Goal: Transaction & Acquisition: Purchase product/service

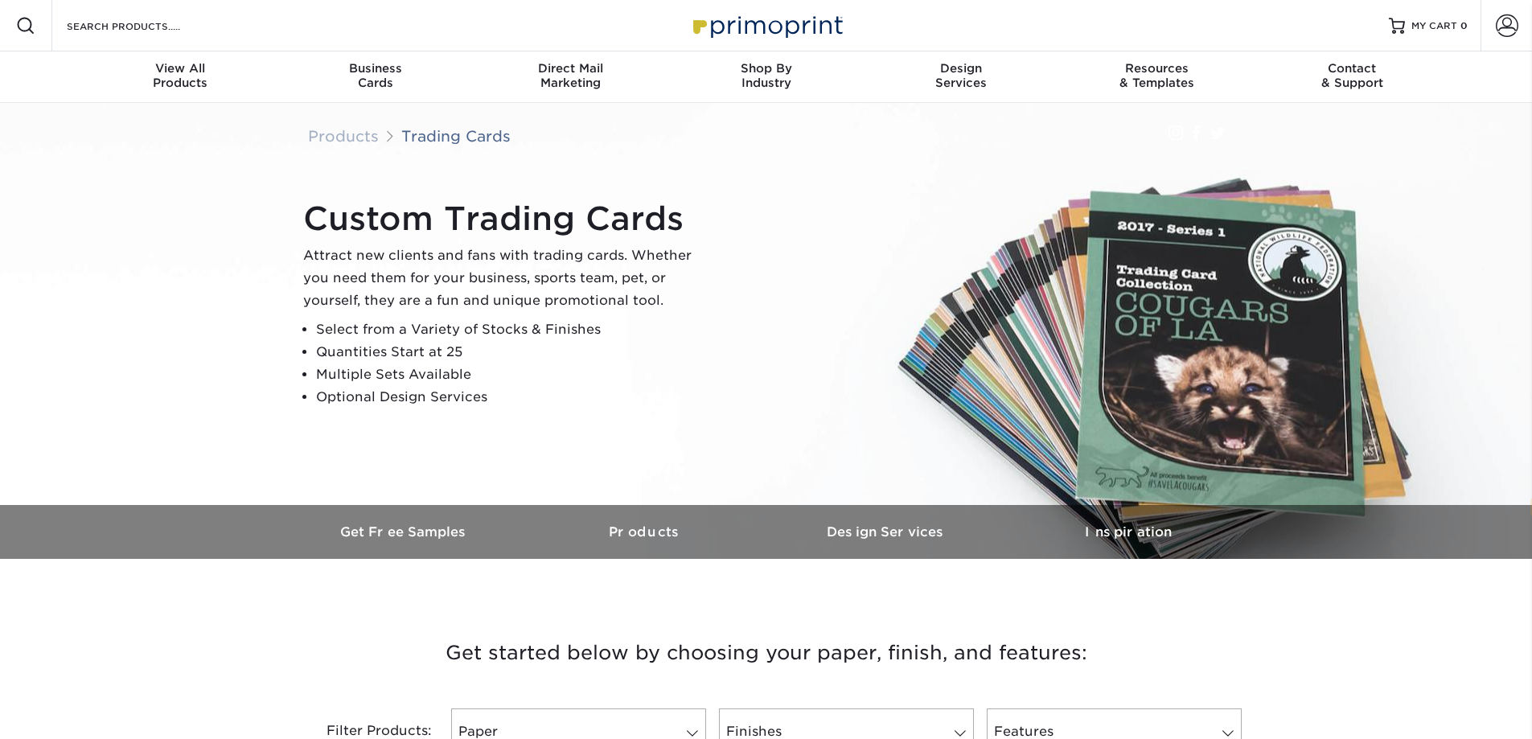
select select "en"
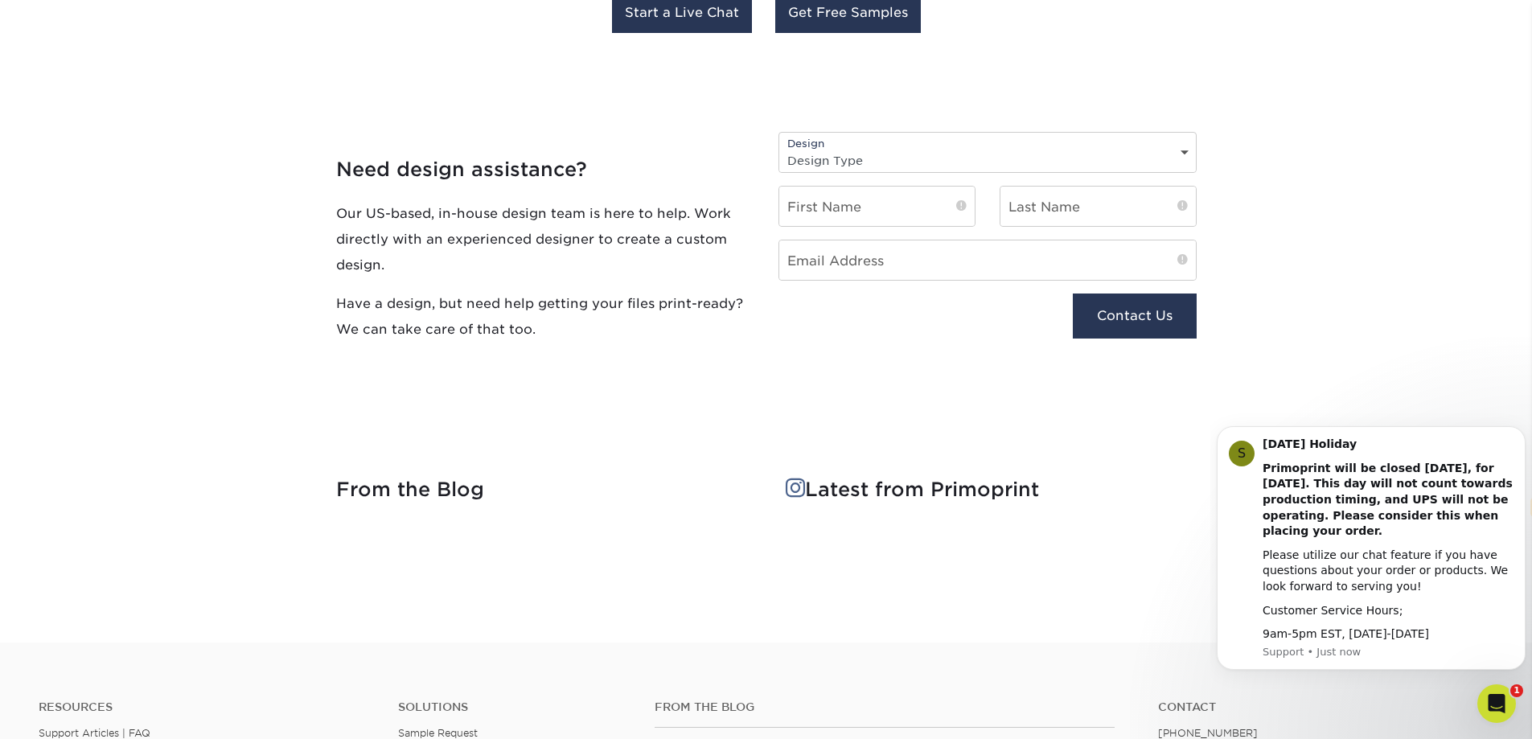
scroll to position [1689, 0]
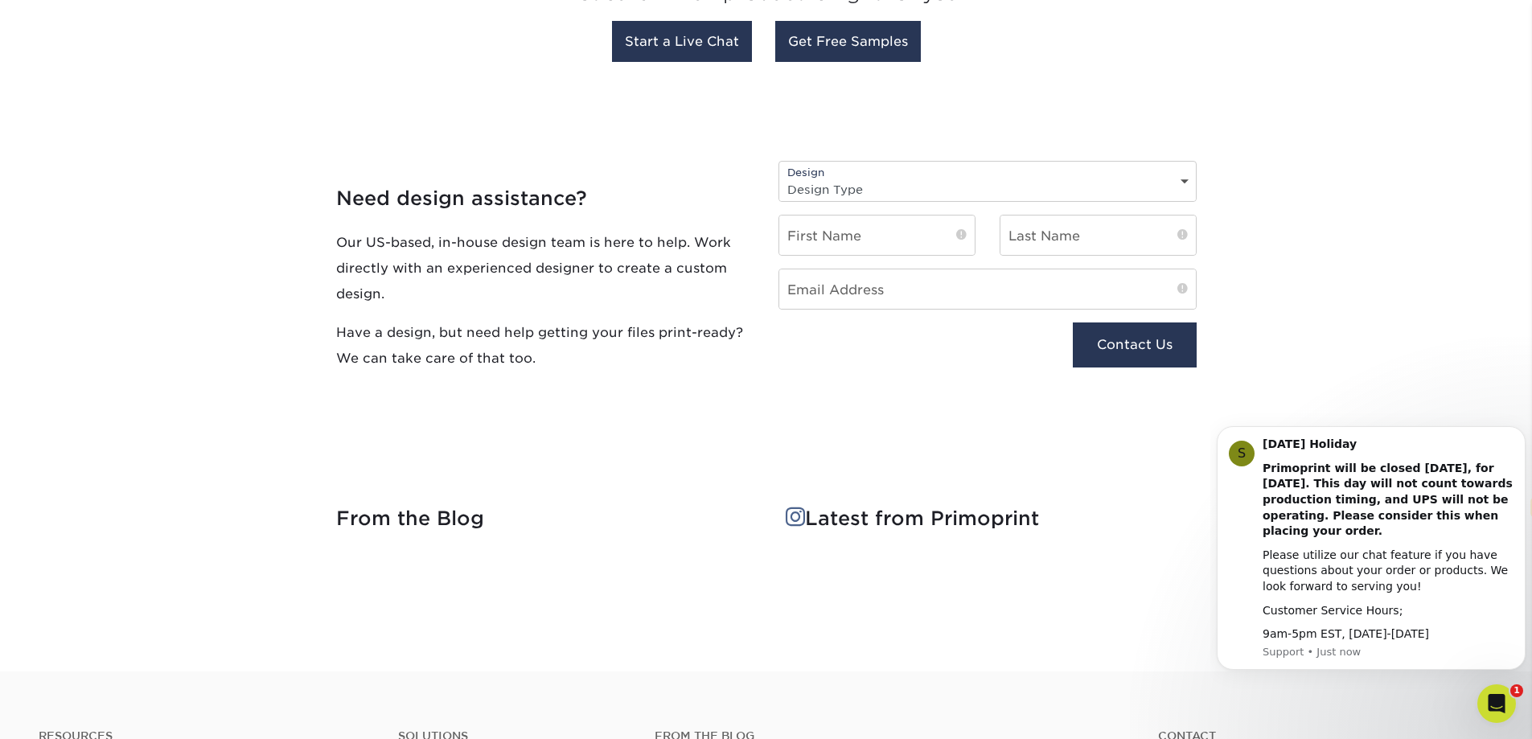
click at [890, 195] on select "Design Type Design Edits New Design" at bounding box center [987, 189] width 417 height 23
click at [655, 189] on h4 "Need design assistance?" at bounding box center [545, 198] width 418 height 23
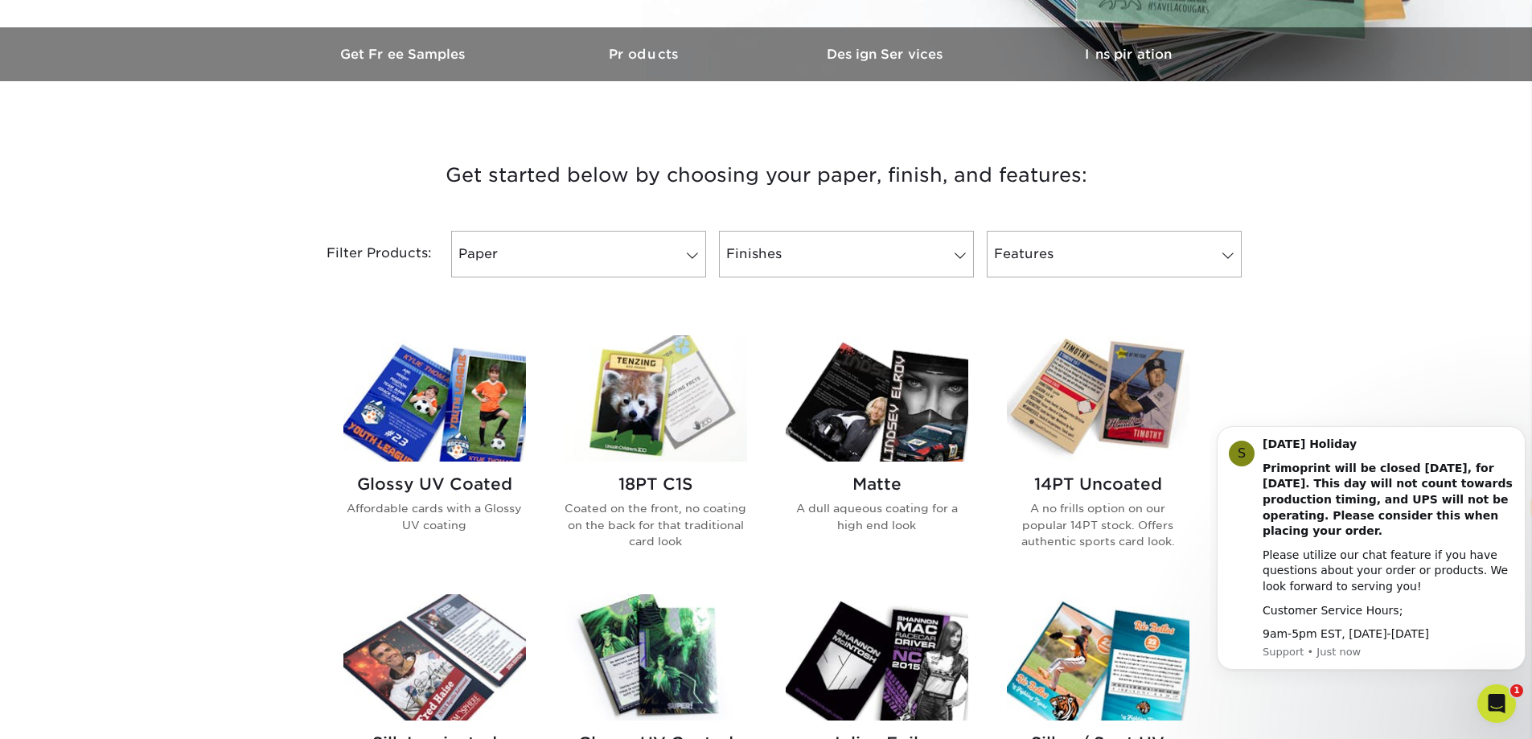
scroll to position [483, 0]
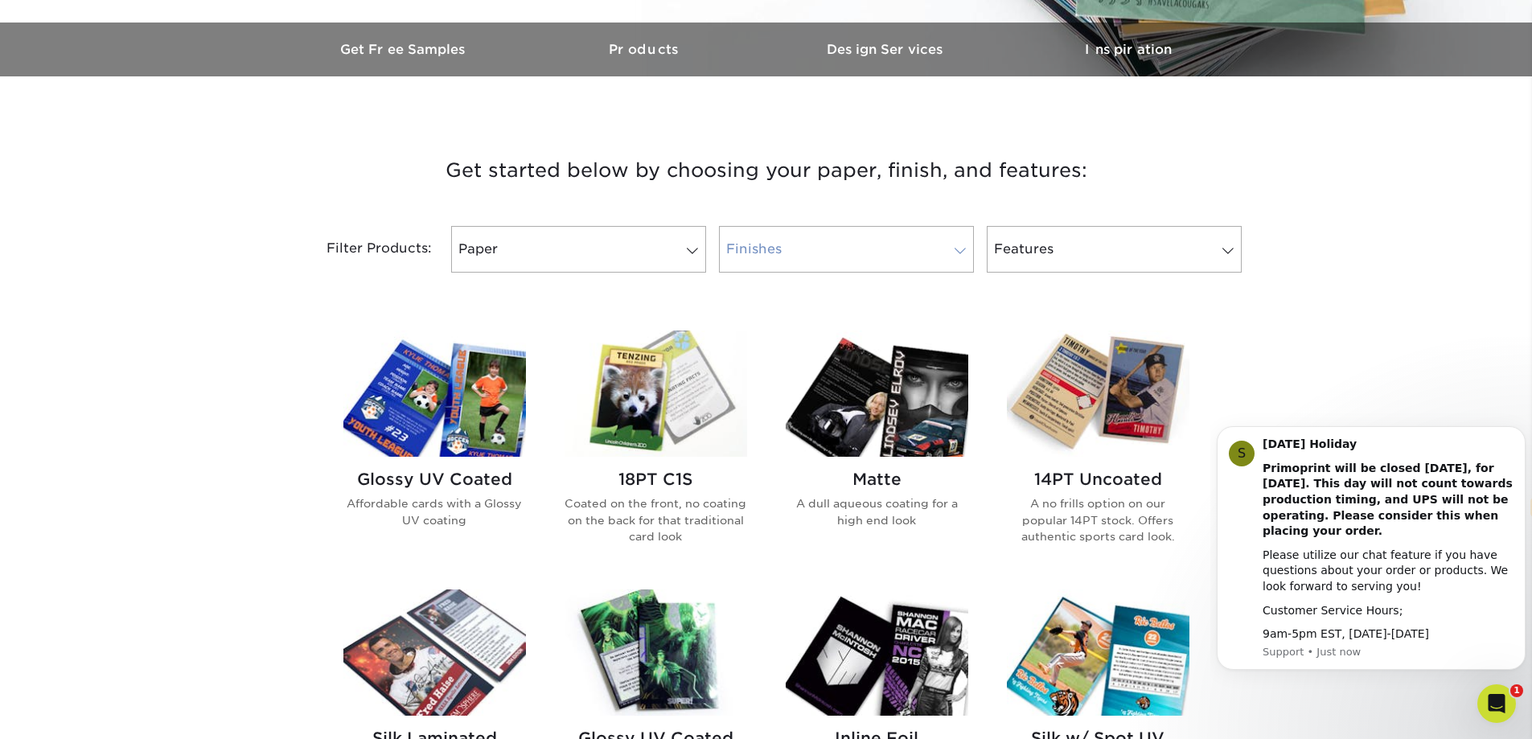
click at [801, 238] on link "Finishes" at bounding box center [846, 249] width 255 height 47
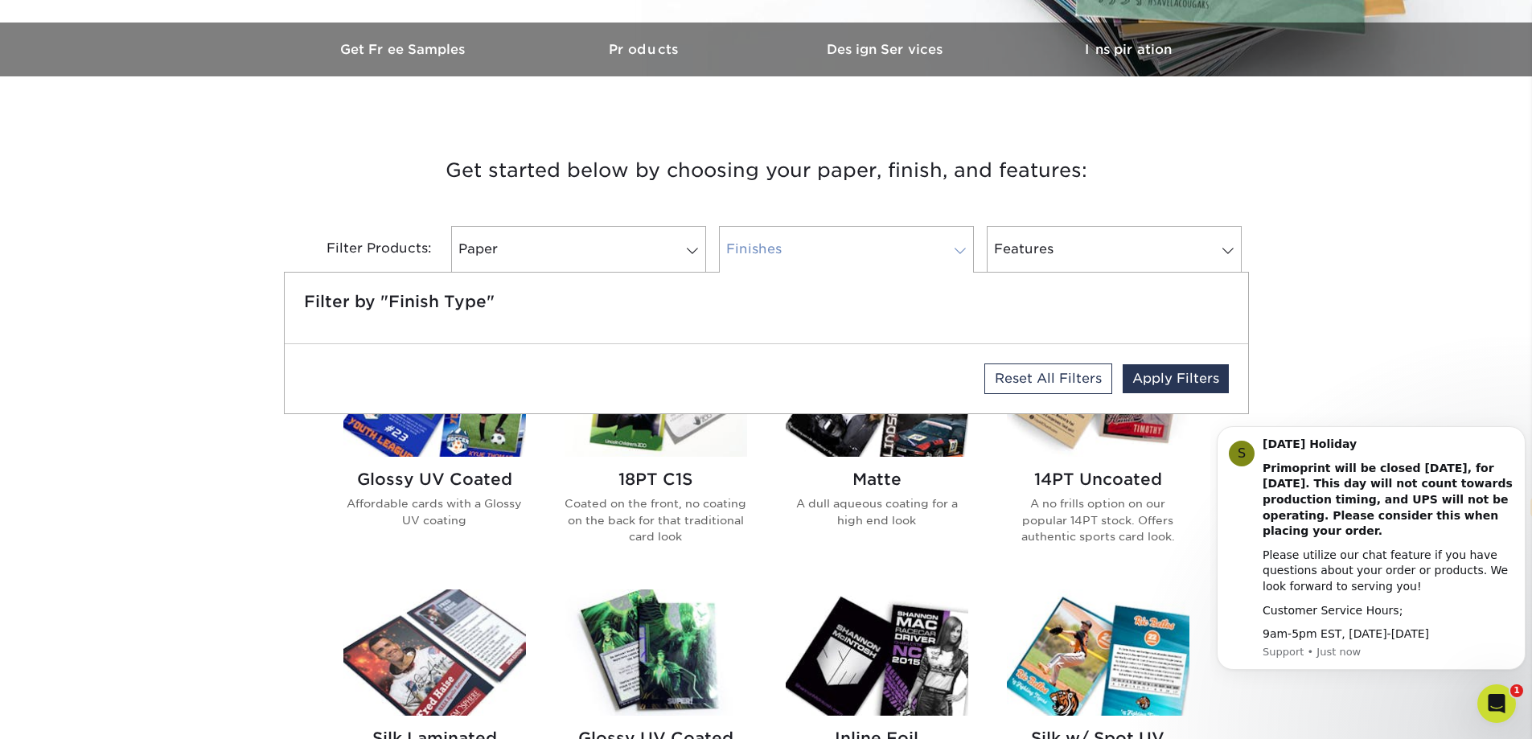
click at [803, 238] on link "Finishes" at bounding box center [846, 249] width 255 height 47
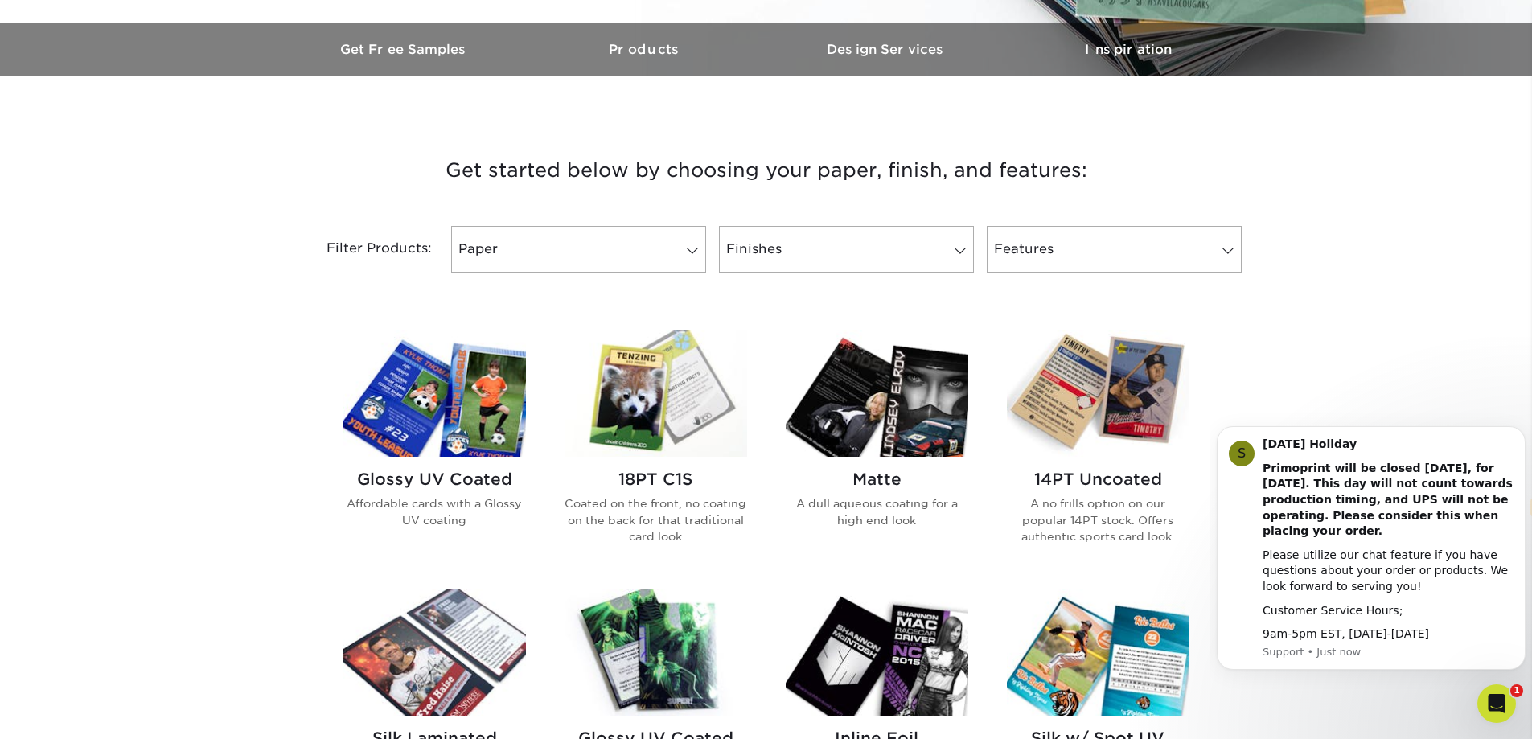
scroll to position [563, 0]
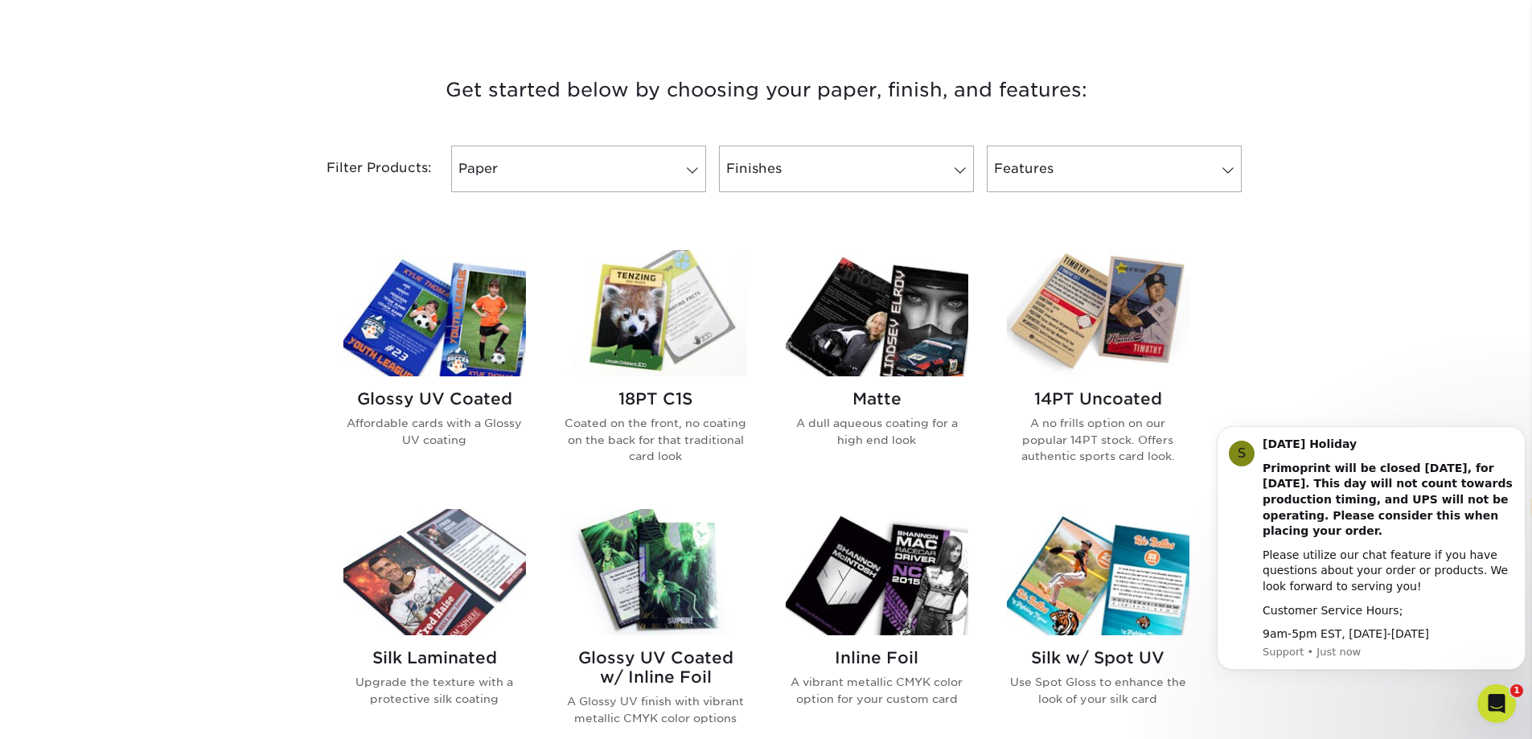
click at [498, 274] on img at bounding box center [434, 313] width 183 height 126
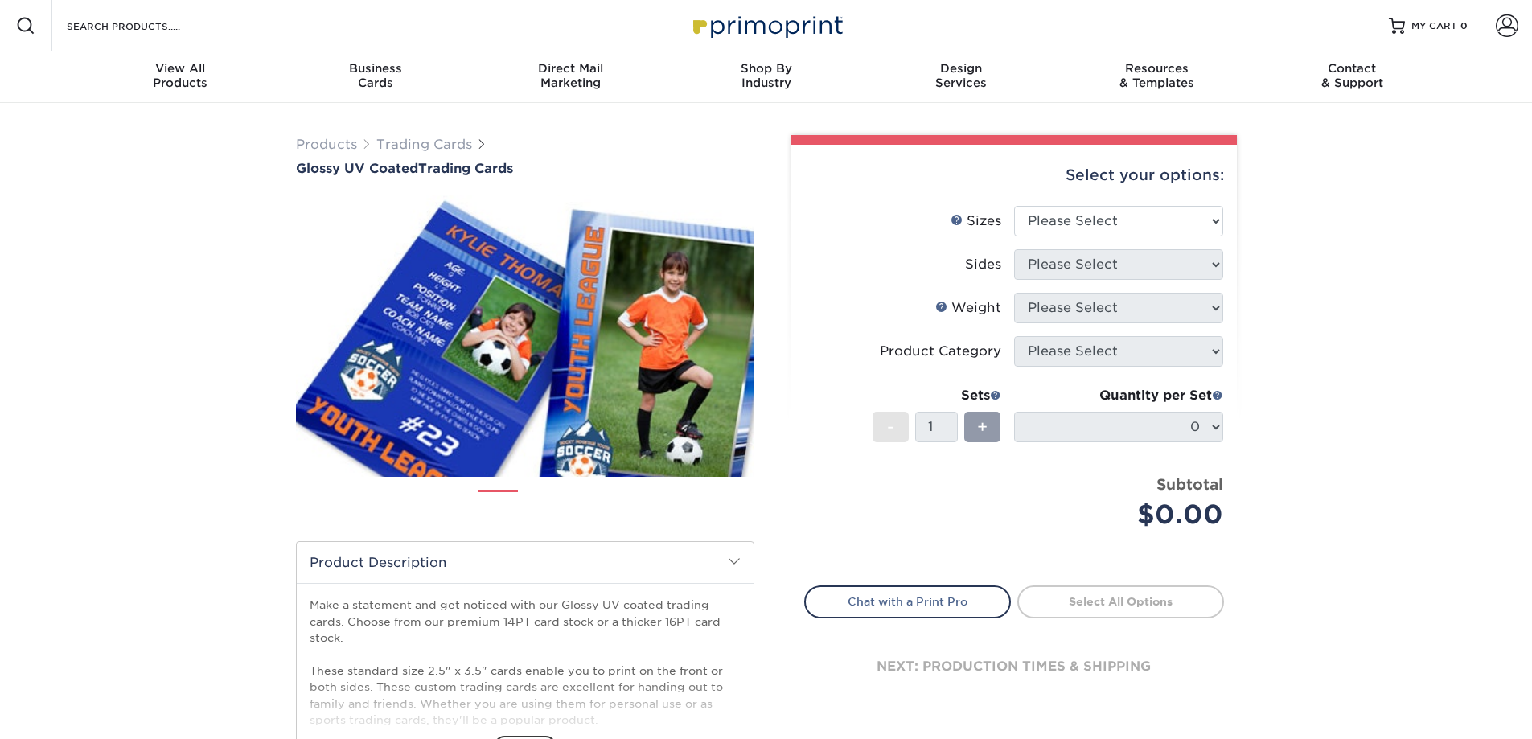
select select "en"
click at [1029, 216] on select "Please Select 2.5" x 3.5"" at bounding box center [1118, 221] width 209 height 31
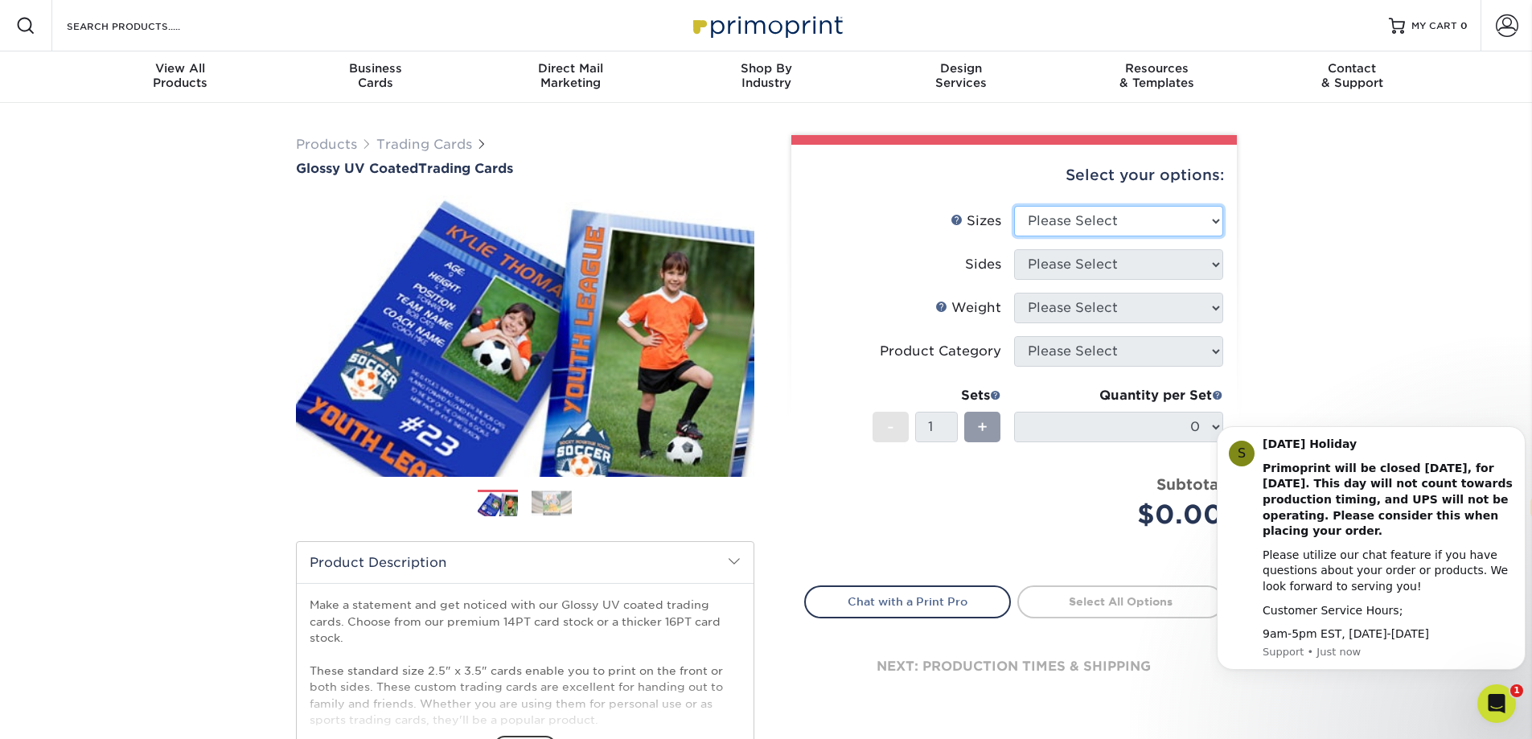
select select "2.50x3.50"
click at [1014, 206] on select "Please Select 2.5" x 3.5"" at bounding box center [1118, 221] width 209 height 31
click at [1045, 265] on select "Please Select Print Both Sides Print Front Only" at bounding box center [1118, 264] width 209 height 31
select select "13abbda7-1d64-4f25-8bb2-c179b224825d"
click at [1014, 249] on select "Please Select Print Both Sides Print Front Only" at bounding box center [1118, 264] width 209 height 31
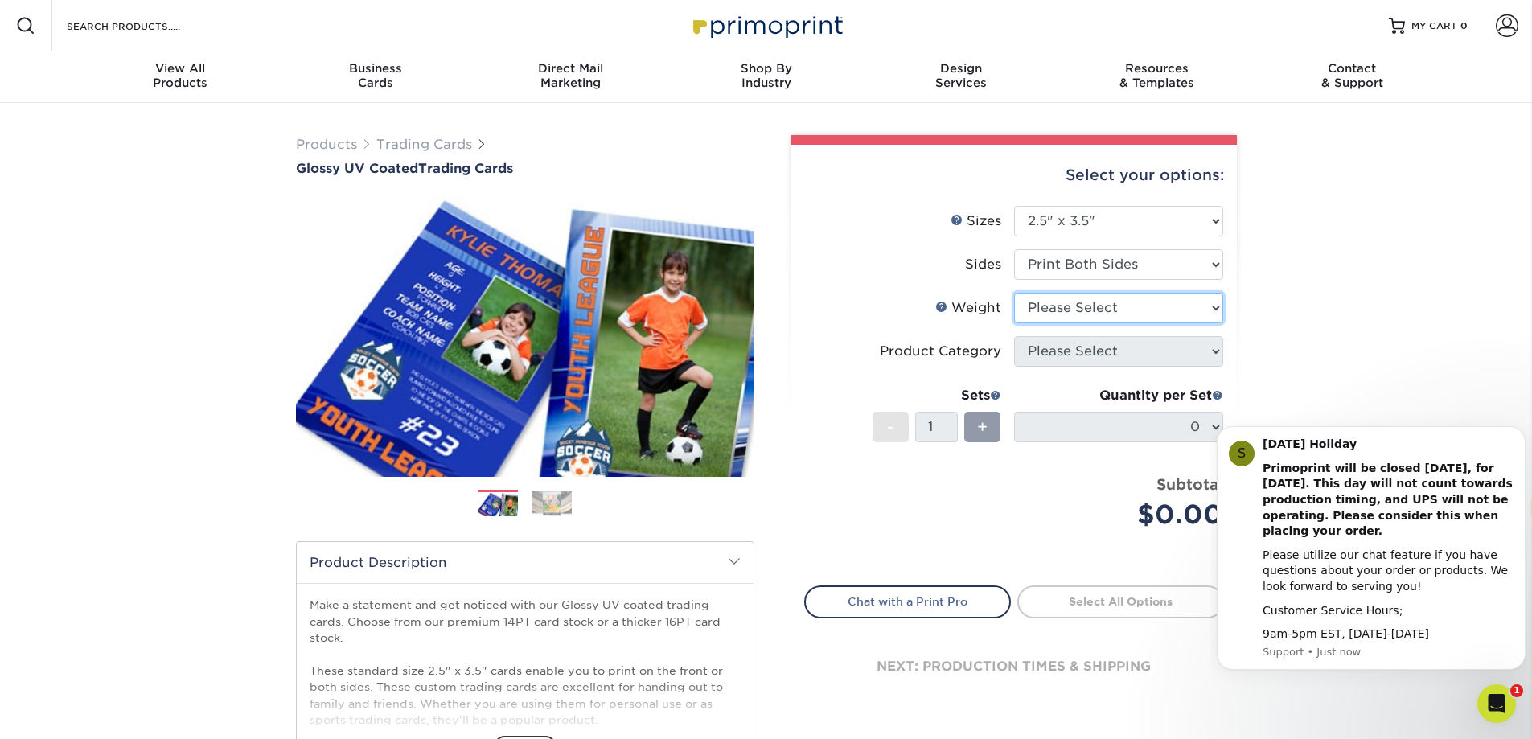
click at [1050, 316] on select "Please Select 16PT 14PT 18PT C1S" at bounding box center [1118, 308] width 209 height 31
select select "16PT"
click at [1014, 293] on select "Please Select 16PT 14PT 18PT C1S" at bounding box center [1118, 308] width 209 height 31
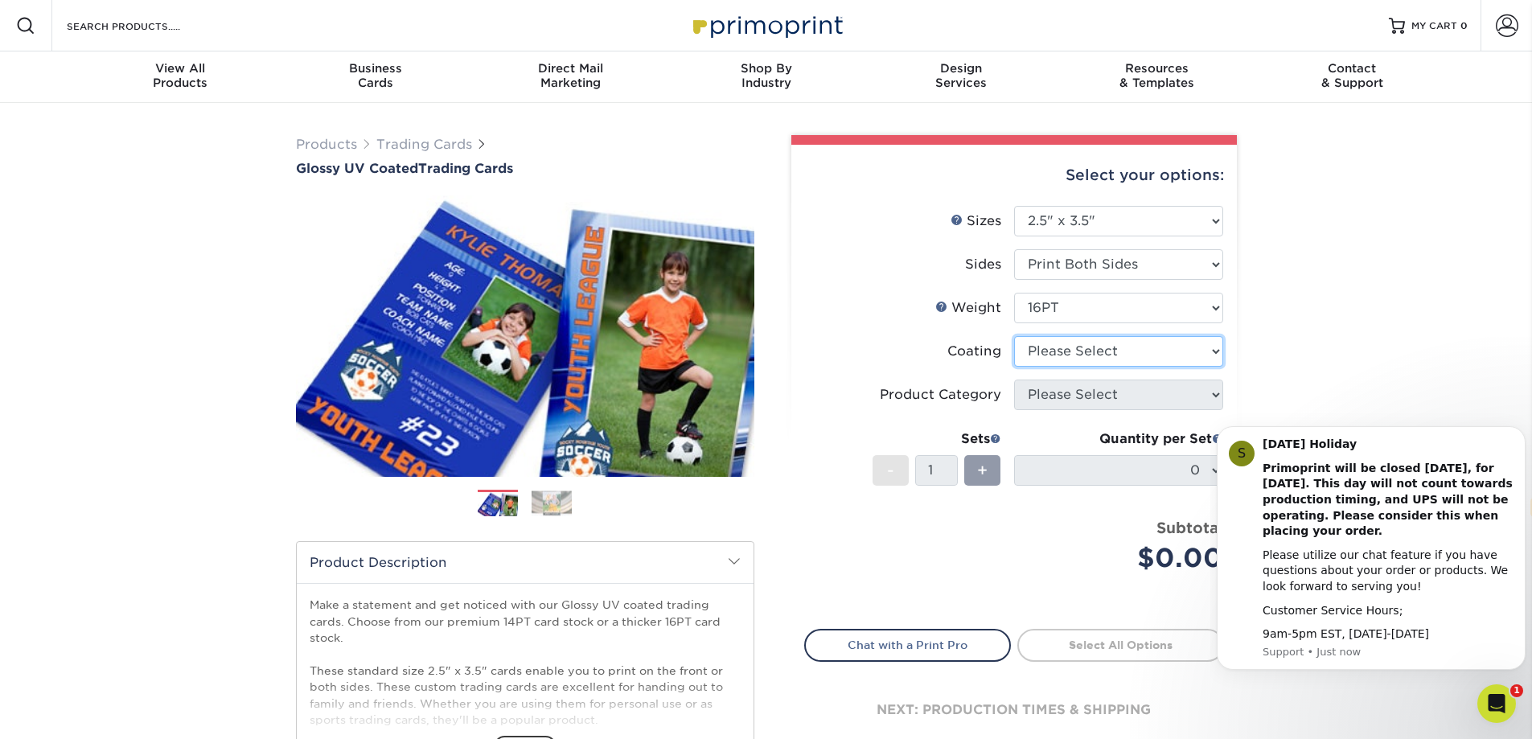
click at [1045, 353] on select at bounding box center [1118, 351] width 209 height 31
select select "ae367451-b2b8-45df-a344-0f05b6a12993"
click at [1014, 336] on select at bounding box center [1118, 351] width 209 height 31
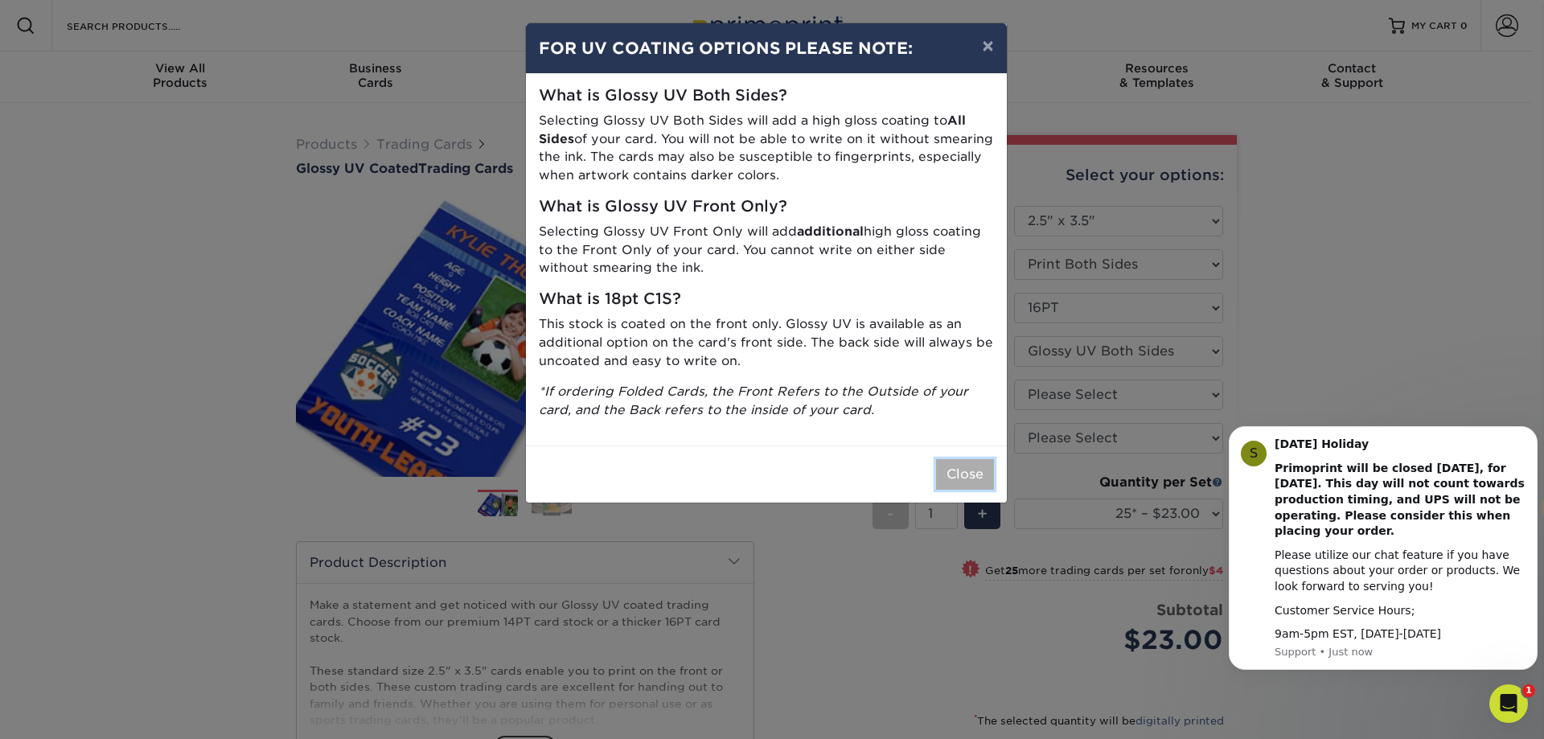
click at [970, 470] on button "Close" at bounding box center [965, 474] width 58 height 31
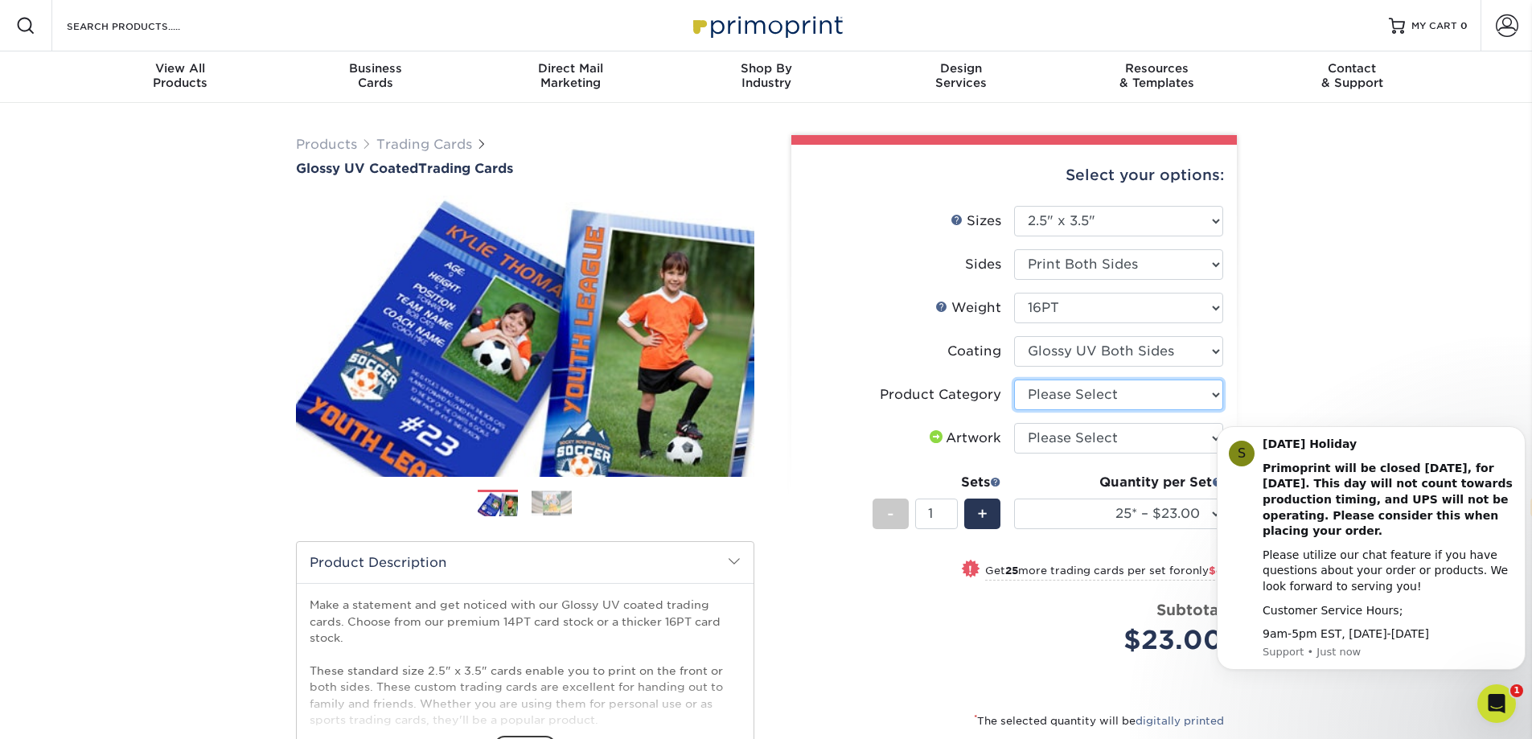
click at [1111, 396] on select "Please Select Trading Cards" at bounding box center [1118, 395] width 209 height 31
select select "c2f9bce9-36c2-409d-b101-c29d9d031e18"
click at [1014, 380] on select "Please Select Trading Cards" at bounding box center [1118, 395] width 209 height 31
click at [1082, 433] on select "Please Select I will upload files I need a design - $100" at bounding box center [1118, 438] width 209 height 31
select select "upload"
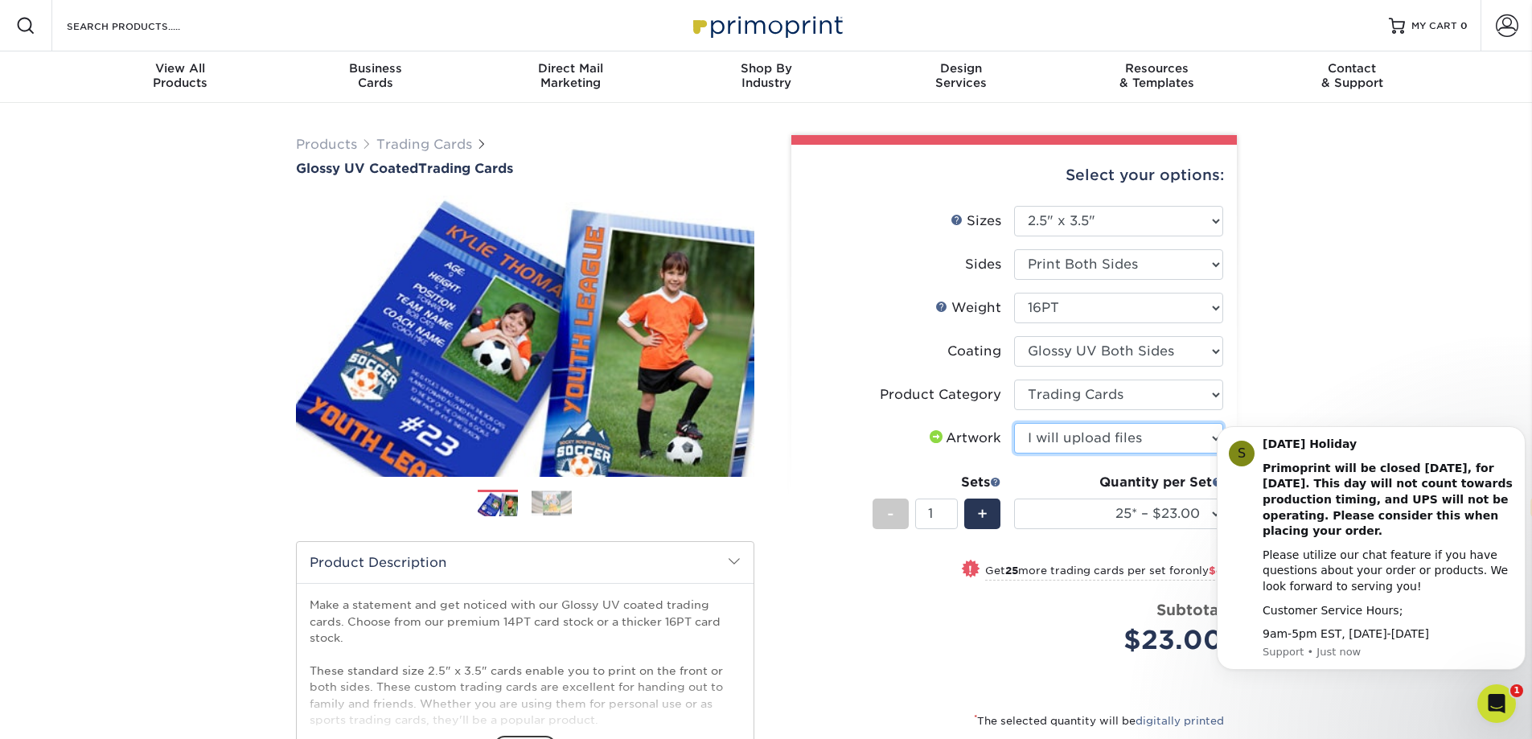
click at [1014, 423] on select "Please Select I will upload files I need a design - $100" at bounding box center [1118, 438] width 209 height 31
click at [1314, 385] on div "Products Trading Cards Glossy UV Coated Trading Cards Previous Next /" at bounding box center [766, 532] width 1532 height 859
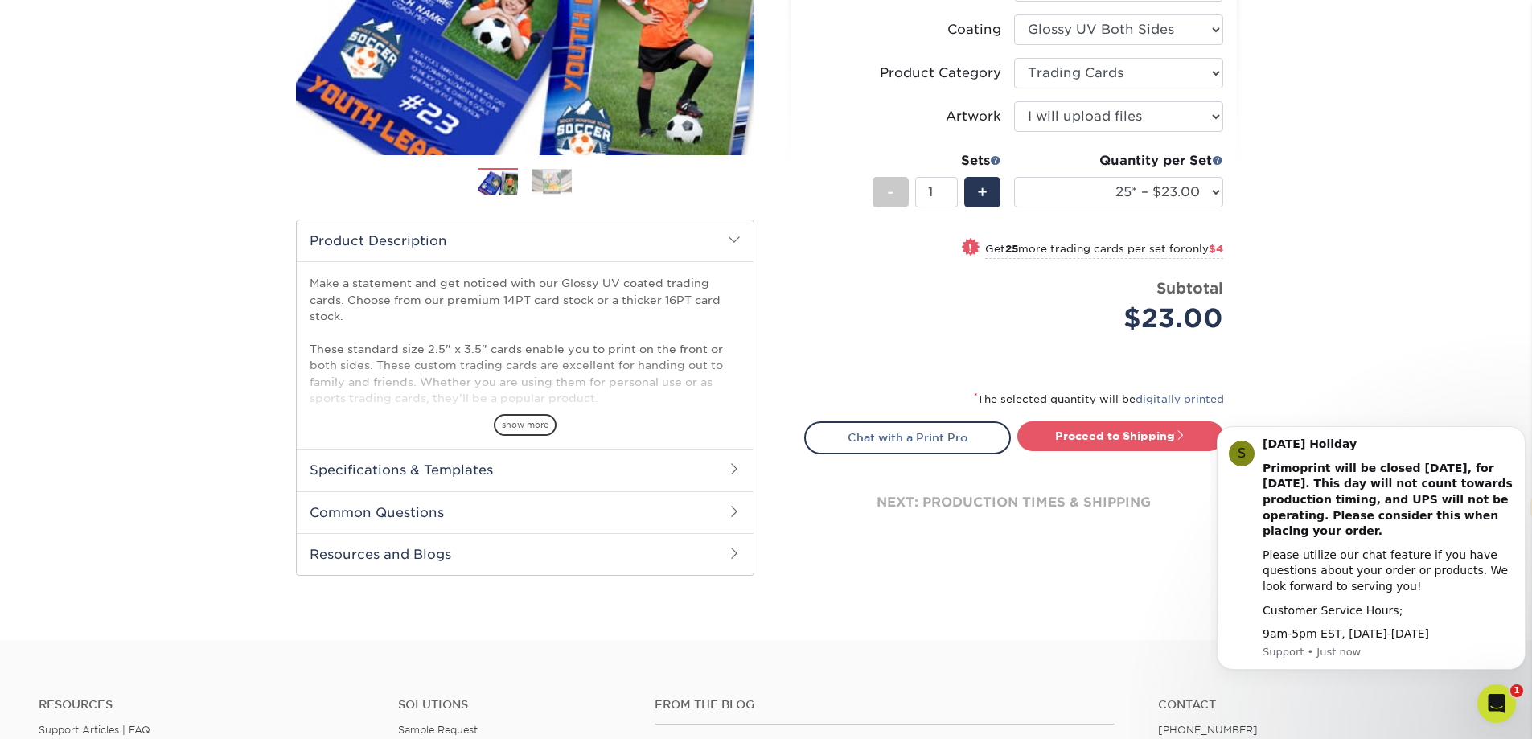
scroll to position [241, 0]
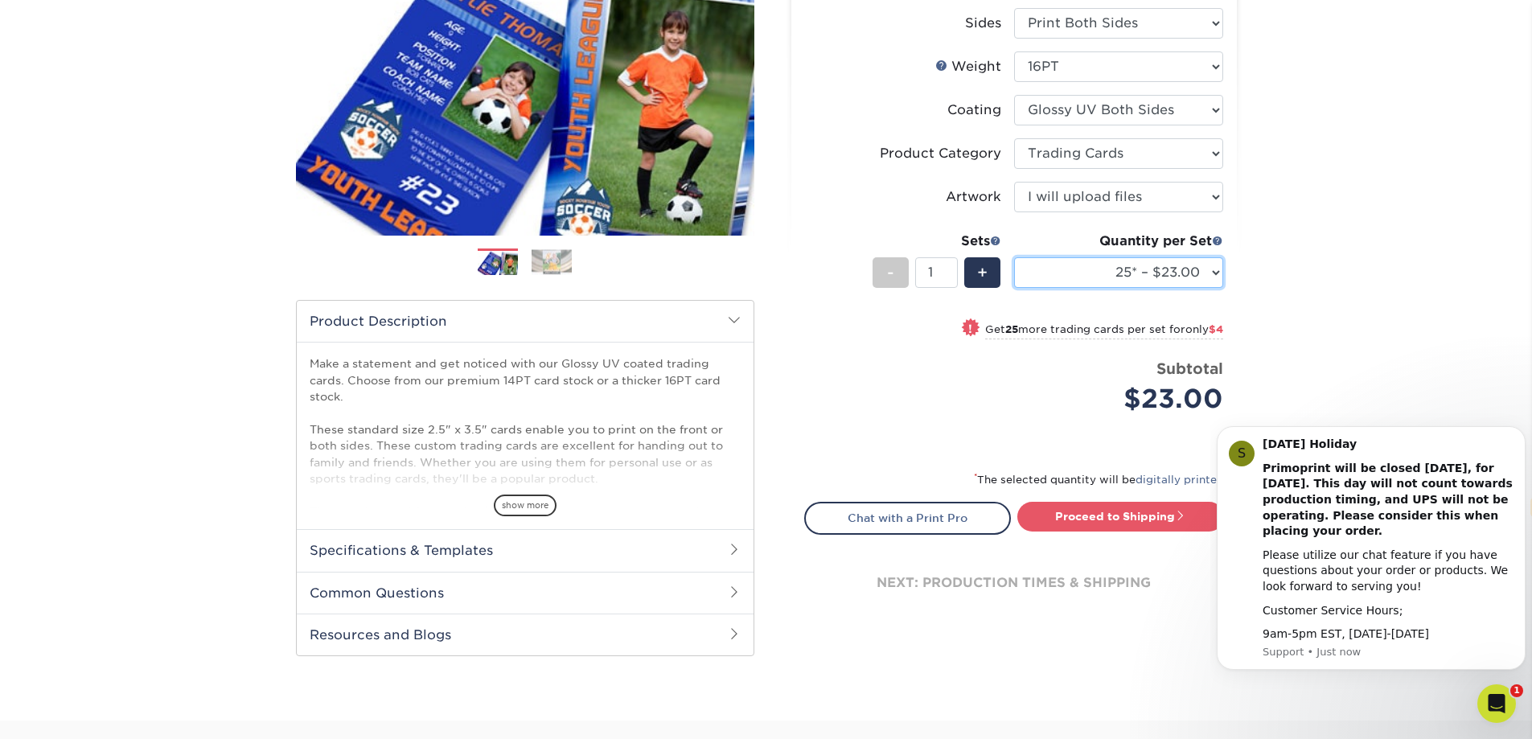
click at [1193, 279] on select "25* – $23.00 50* – $27.00 75* – $33.00 100* – $37.00 250* – $47.00 500 – $58.00…" at bounding box center [1118, 272] width 209 height 31
select select "50* – $27.00"
click at [1014, 257] on select "25* – $23.00 50* – $27.00 75* – $33.00 100* – $37.00 250* – $47.00 500 – $58.00…" at bounding box center [1118, 272] width 209 height 31
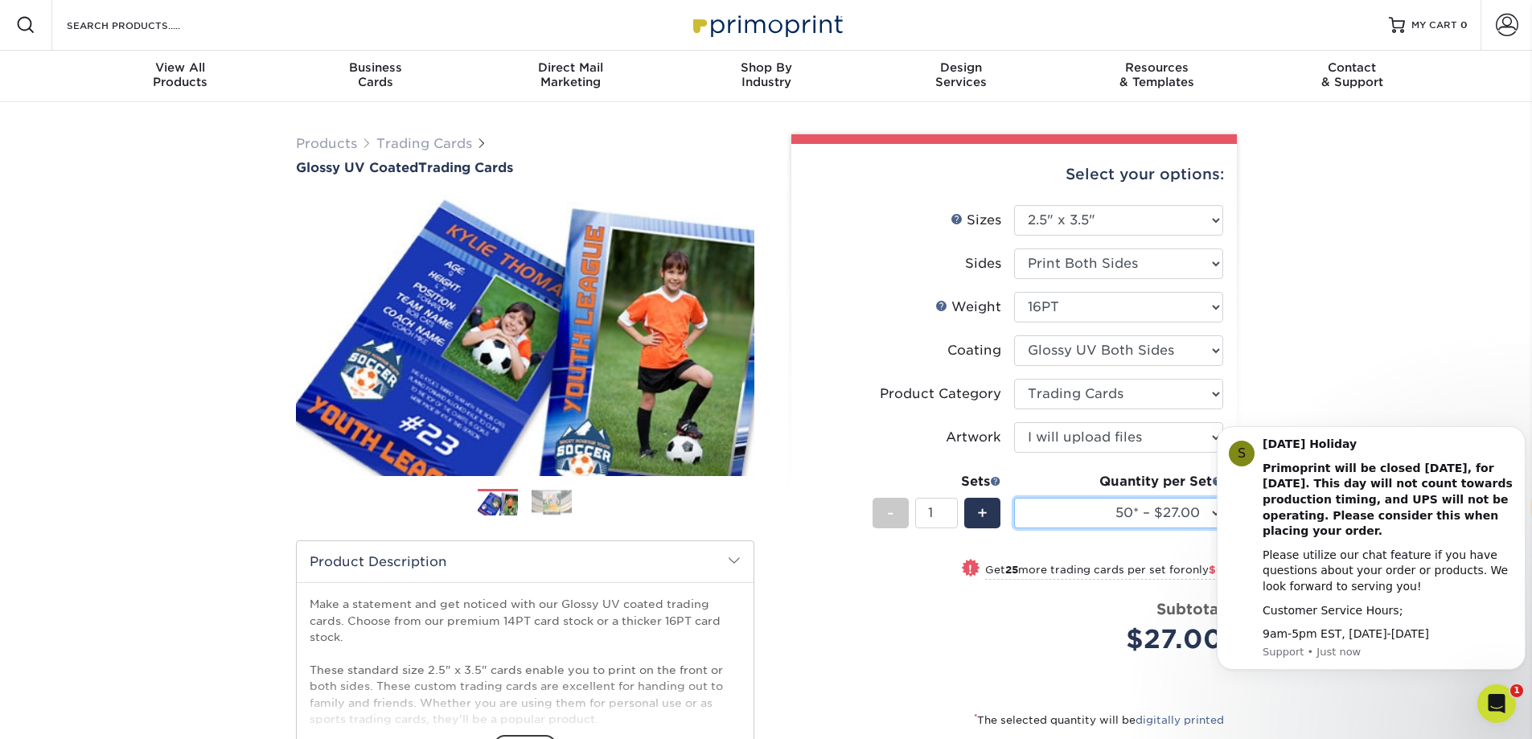
scroll to position [0, 0]
